Goal: Task Accomplishment & Management: Manage account settings

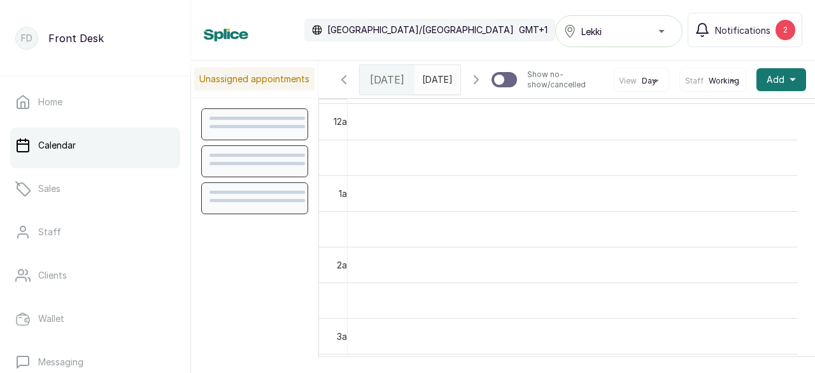
scroll to position [429, 0]
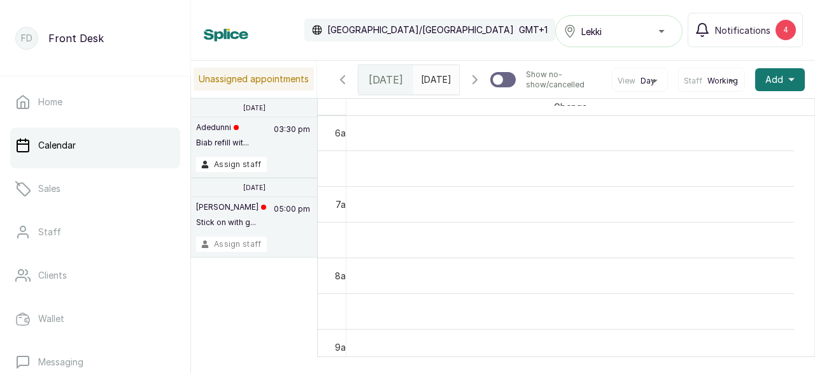
click at [248, 250] on button "Assign staff" at bounding box center [231, 243] width 71 height 15
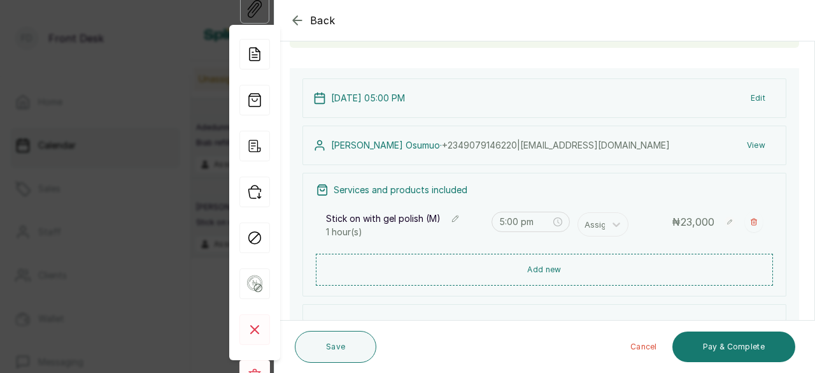
scroll to position [112, 0]
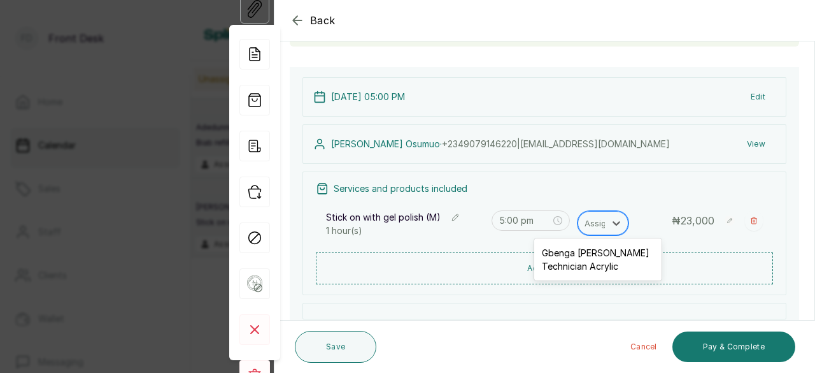
click at [592, 226] on div at bounding box center [598, 223] width 27 height 17
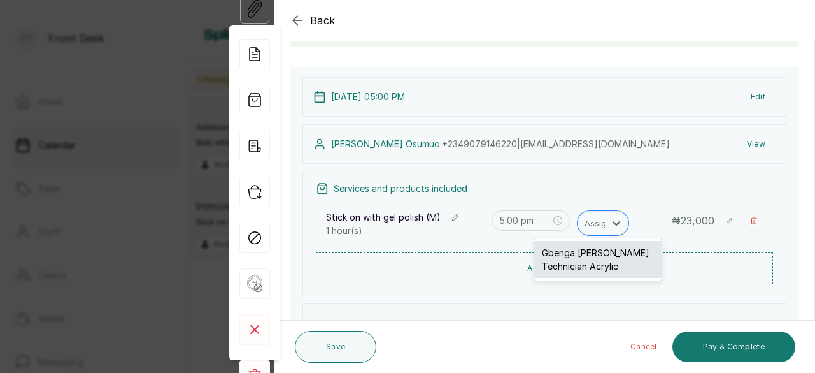
click at [564, 260] on div "Gbenga [PERSON_NAME] Technician Acrylic" at bounding box center [597, 259] width 127 height 37
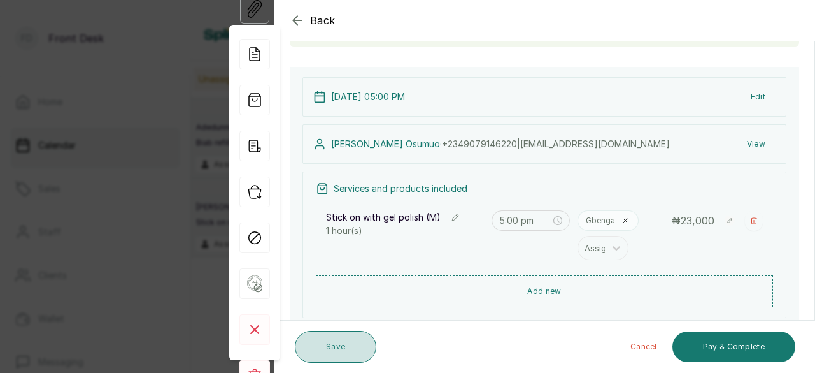
click at [335, 350] on button "Save" at bounding box center [336, 347] width 82 height 32
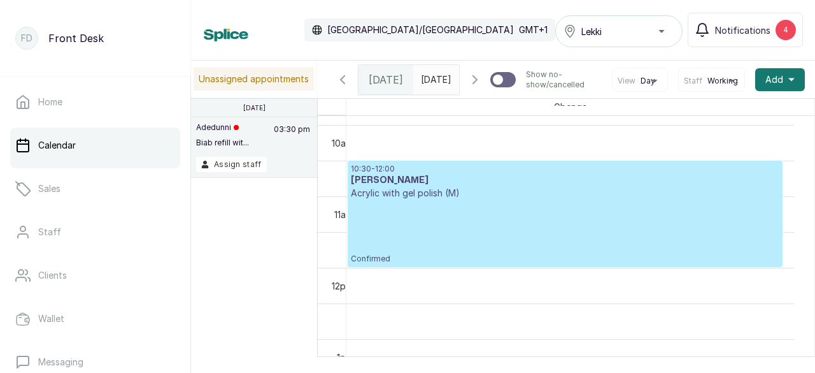
scroll to position [725, 0]
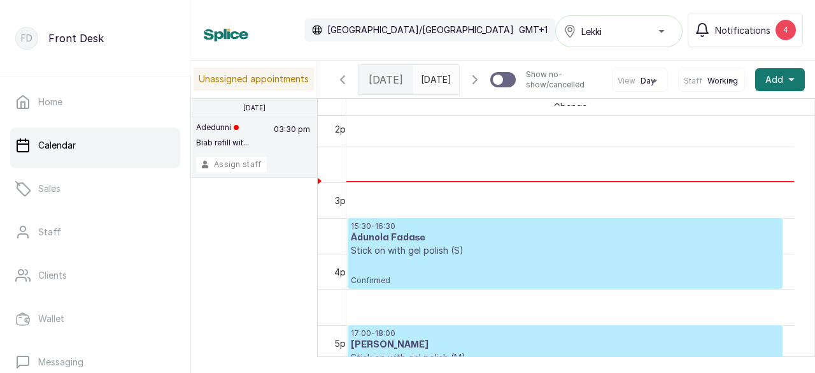
click at [227, 162] on button "Assign staff" at bounding box center [231, 164] width 71 height 15
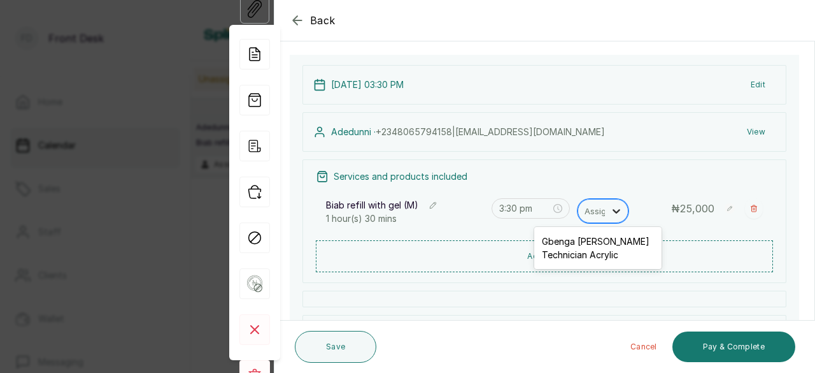
click at [614, 209] on icon at bounding box center [617, 211] width 8 height 4
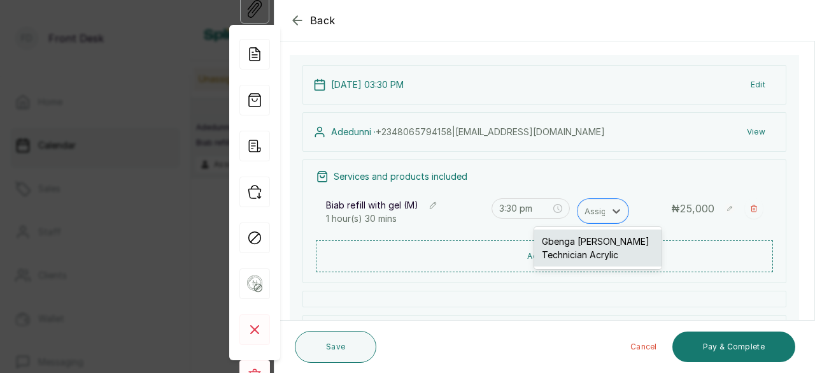
click at [562, 248] on div "Gbenga [PERSON_NAME] Technician Acrylic" at bounding box center [597, 247] width 127 height 37
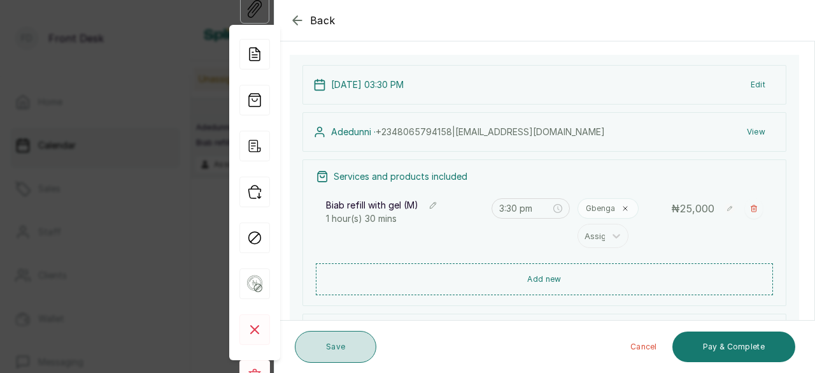
click at [342, 347] on button "Save" at bounding box center [336, 347] width 82 height 32
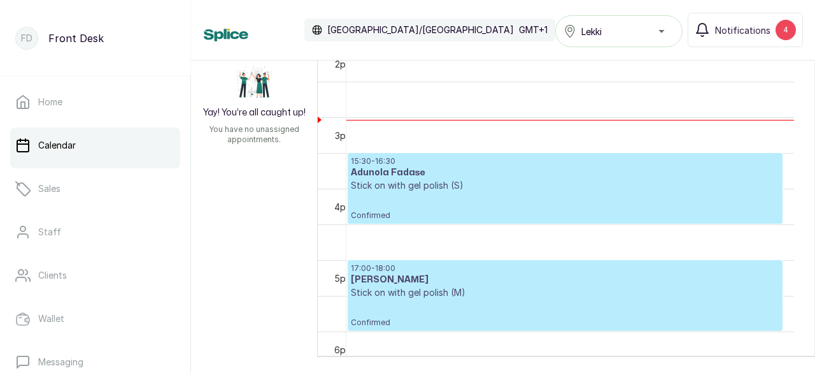
click at [471, 191] on div "15:30 - 16:30 Adunola Fadase Stick on with gel polish (S) Confirmed" at bounding box center [565, 188] width 429 height 64
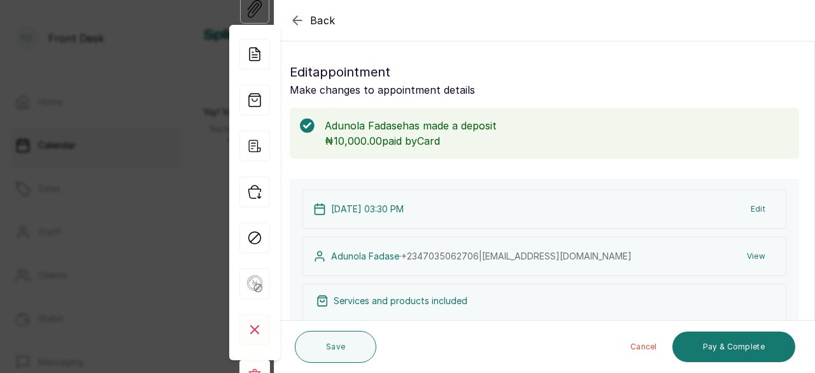
click at [301, 20] on icon "button" at bounding box center [297, 20] width 8 height 8
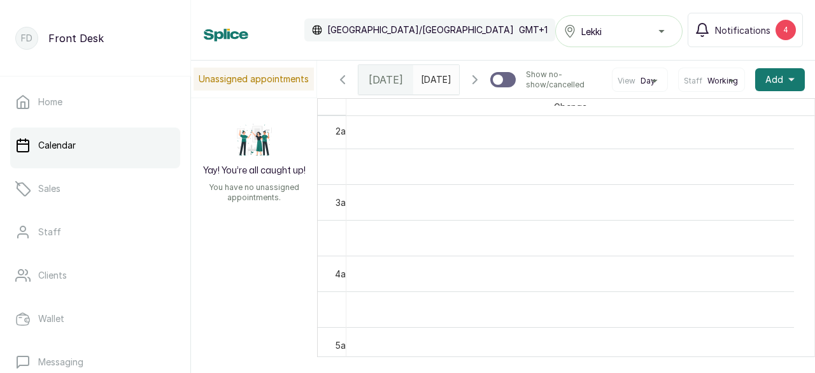
scroll to position [219, 0]
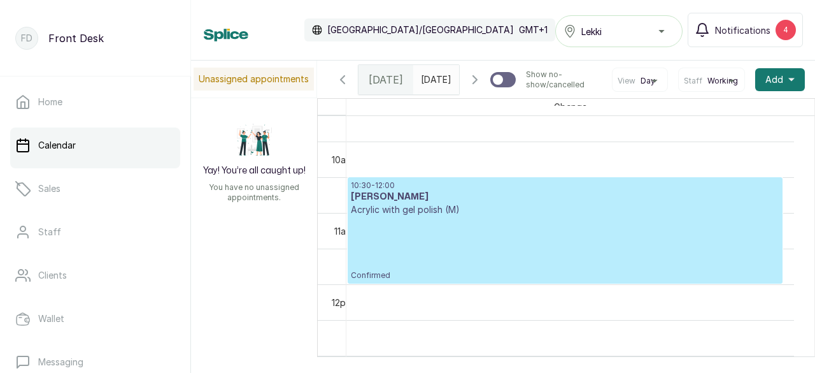
click at [476, 216] on p "Acrylic with gel polish (M)" at bounding box center [565, 209] width 429 height 13
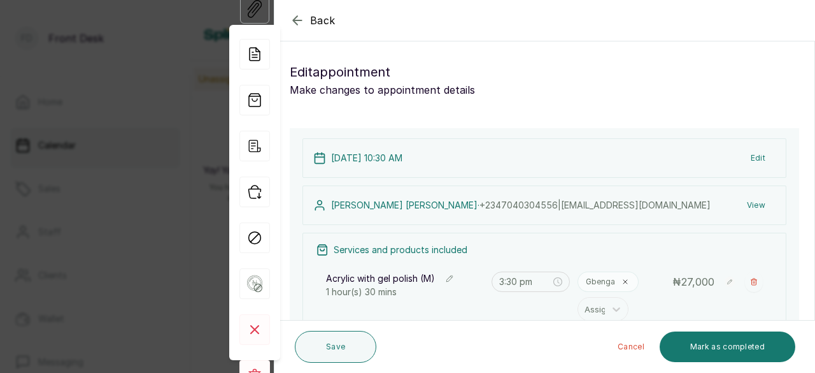
type input "10:30 am"
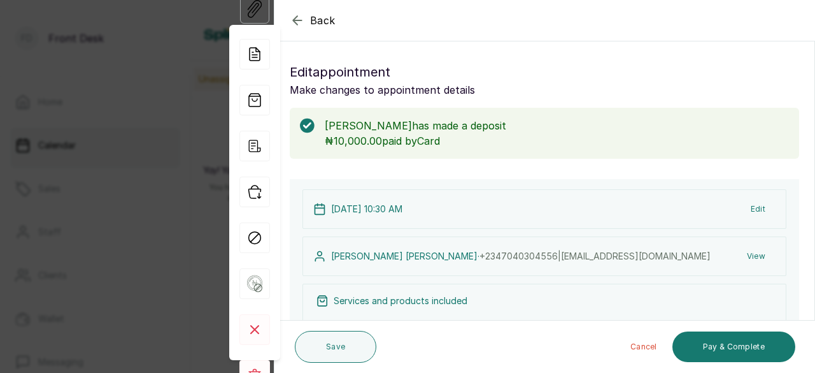
click at [298, 21] on icon "button" at bounding box center [297, 20] width 15 height 15
